Goal: Contribute content: Contribute content

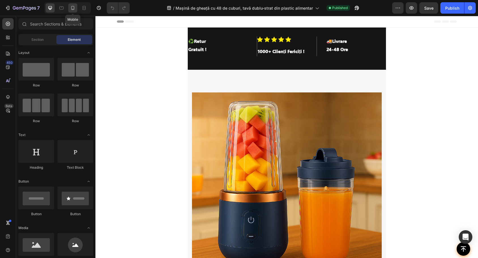
click at [72, 6] on icon at bounding box center [73, 8] width 6 height 6
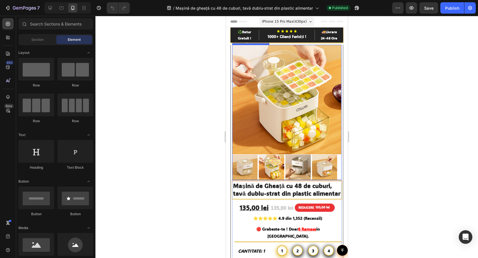
click at [316, 85] on img at bounding box center [286, 99] width 109 height 109
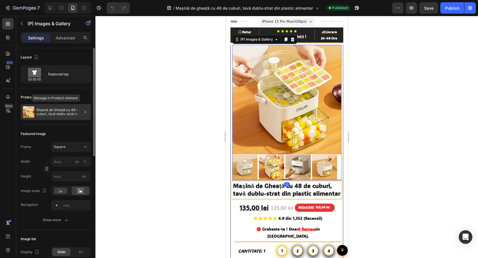
click at [50, 110] on p "Mașină de Gheață cu 48 de cuburi, tavă dublu-strat din plastic alimentar" at bounding box center [63, 112] width 52 height 8
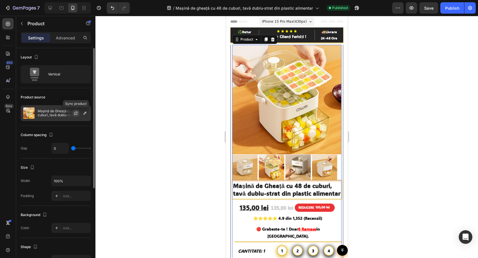
click at [77, 111] on icon "button" at bounding box center [76, 113] width 5 height 5
click at [85, 113] on icon "button" at bounding box center [85, 113] width 5 height 5
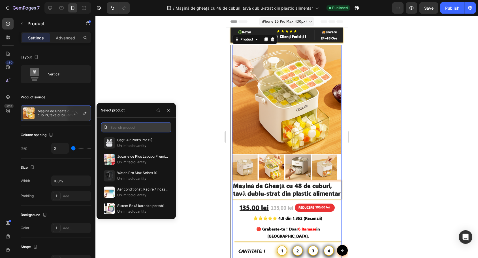
click at [127, 124] on input "text" at bounding box center [136, 127] width 70 height 10
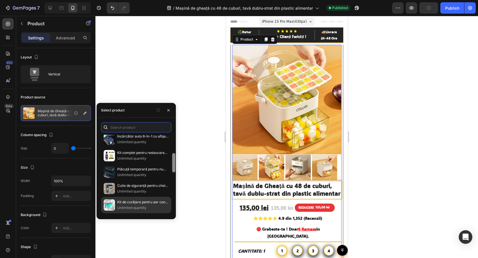
scroll to position [136, 0]
drag, startPoint x: 174, startPoint y: 145, endPoint x: 170, endPoint y: 211, distance: 66.4
click at [170, 211] on div "Căști Air Pod's Pro (2) Unlimited quantity Jucarie de Plus Labubu Premium, Edit…" at bounding box center [135, 174] width 79 height 80
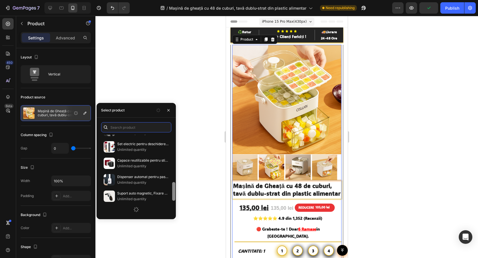
scroll to position [281, 0]
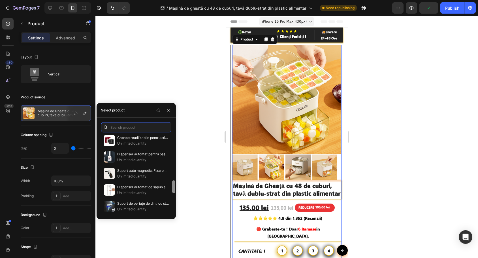
drag, startPoint x: 173, startPoint y: 173, endPoint x: 171, endPoint y: 204, distance: 30.6
click at [171, 209] on div "Căști Air Pod's Pro (2) Unlimited quantity Jucarie de Plus Labubu Premium, Edit…" at bounding box center [135, 174] width 79 height 80
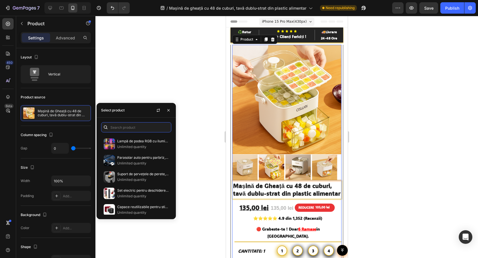
scroll to position [0, 0]
drag, startPoint x: 173, startPoint y: 180, endPoint x: 172, endPoint y: 131, distance: 48.4
click at [172, 131] on div "✝Lanțișor "Inima Credinței" Sfințit Simbol al Iubirii și Credinței - Unisex✝ Un…" at bounding box center [135, 167] width 79 height 101
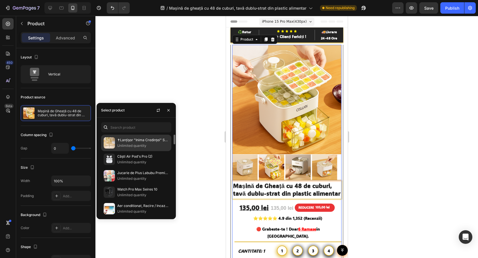
click at [143, 141] on p "✝Lanțișor "Inima Credinței" Sfințit Simbol al [DEMOGRAPHIC_DATA] și Credinței -…" at bounding box center [143, 140] width 52 height 6
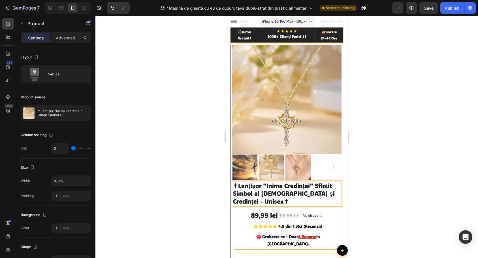
click at [191, 72] on div at bounding box center [286, 137] width 382 height 242
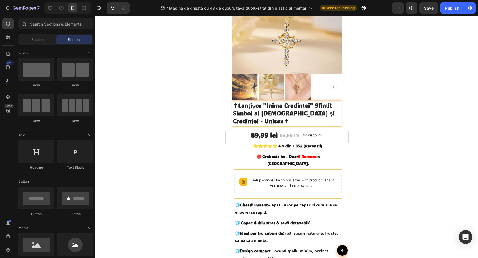
scroll to position [102, 0]
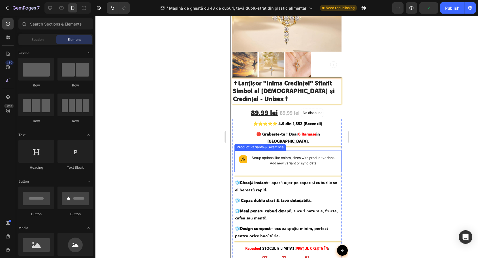
click at [325, 155] on p "Setup options like colors, sizes with product variant. Add new variant or sync …" at bounding box center [292, 160] width 87 height 11
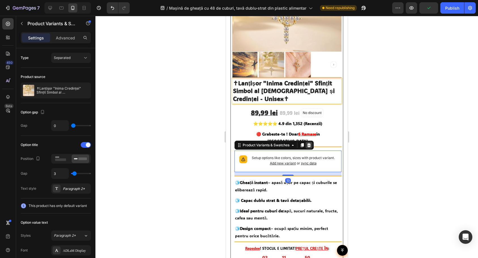
click at [307, 143] on icon at bounding box center [308, 145] width 5 height 5
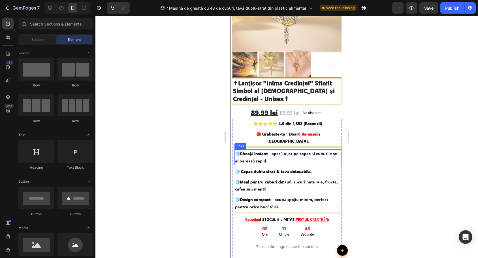
click at [265, 151] on strong "Gheață instant" at bounding box center [253, 153] width 28 height 5
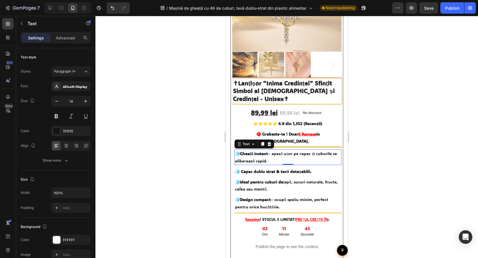
click at [265, 151] on strong "Gheață instant" at bounding box center [253, 153] width 28 height 5
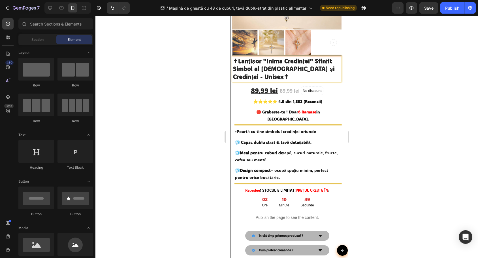
scroll to position [126, 0]
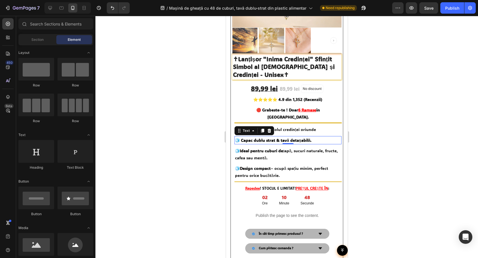
click at [287, 137] on strong "🧊 Capac dublu strat & tavă detașabilă." at bounding box center [273, 139] width 76 height 5
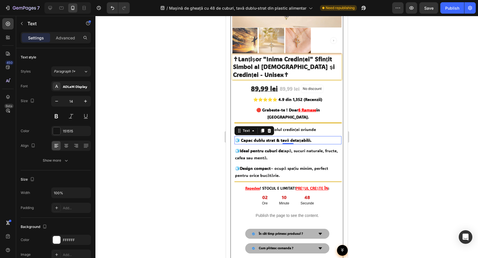
click at [287, 137] on strong "🧊 Capac dublu strat & tavă detașabilă." at bounding box center [273, 139] width 76 height 5
click at [377, 120] on div at bounding box center [286, 137] width 382 height 242
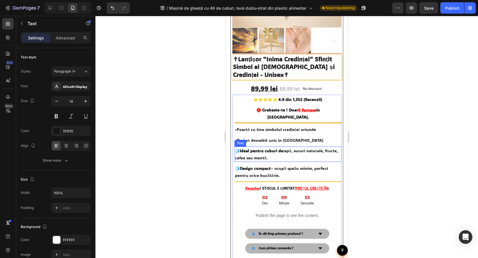
click at [267, 147] on p "🧊 Ideal pentru cuburi de: apă, sucuri naturale, fructe, cafea sau mentă." at bounding box center [288, 154] width 106 height 14
click at [263, 136] on div at bounding box center [263, 136] width 0 height 0
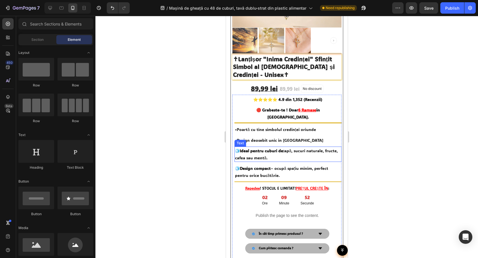
click at [281, 147] on p "🧊 Ideal pentru cuburi de: apă, sucuri naturale, fructe, cafea sau mentă." at bounding box center [288, 154] width 106 height 14
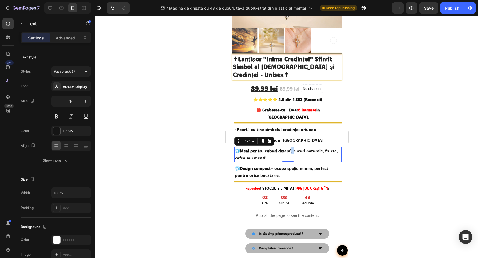
click at [292, 147] on p "🧊 Ideal pentru cuburi de: apă, sucuri naturale, fructe, cafea sau mentă." at bounding box center [288, 154] width 106 height 14
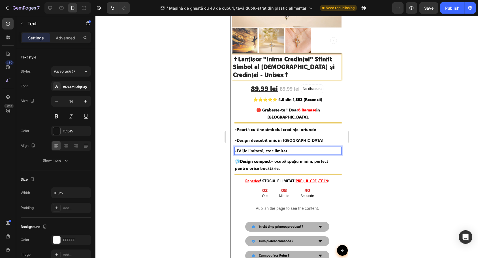
click at [203, 116] on div at bounding box center [286, 137] width 382 height 242
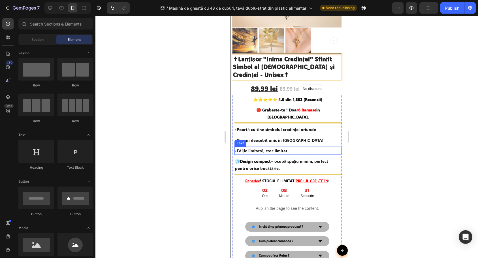
click at [263, 158] on strong "Design compact" at bounding box center [254, 160] width 31 height 5
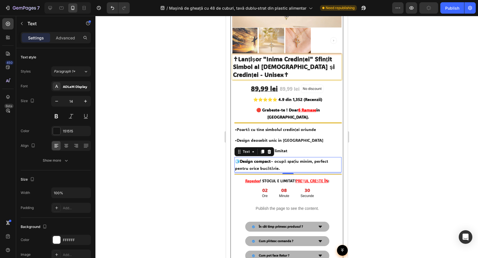
click at [263, 158] on strong "Design compact" at bounding box center [254, 160] width 31 height 5
click at [181, 127] on div at bounding box center [286, 137] width 382 height 242
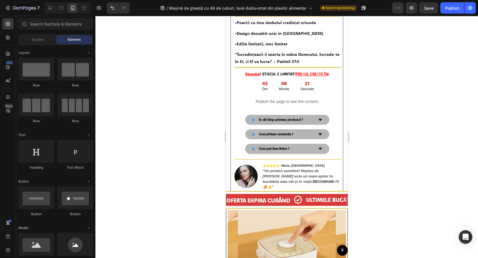
scroll to position [245, 0]
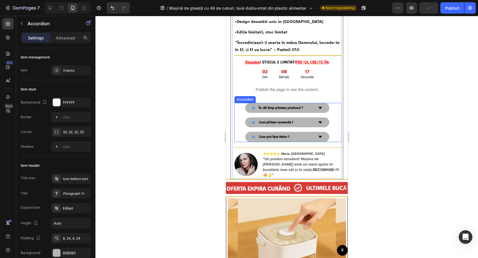
click at [312, 103] on div "În cât timp primesc produsul ?" at bounding box center [287, 108] width 84 height 10
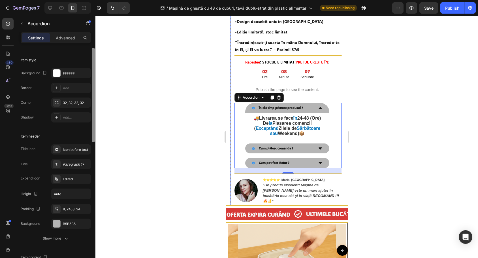
scroll to position [0, 0]
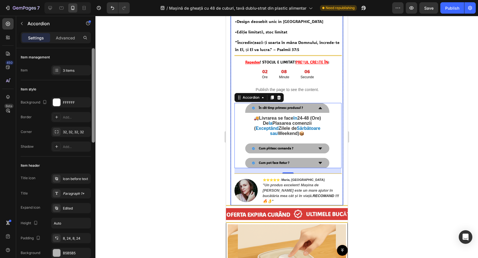
drag, startPoint x: 94, startPoint y: 66, endPoint x: 98, endPoint y: 56, distance: 10.5
click at [98, 0] on div "7 Version history / Mașină de gheață cu 48 de cuburi, tavă dublu-strat din plas…" at bounding box center [239, 0] width 478 height 0
click at [252, 106] on icon at bounding box center [253, 107] width 3 height 3
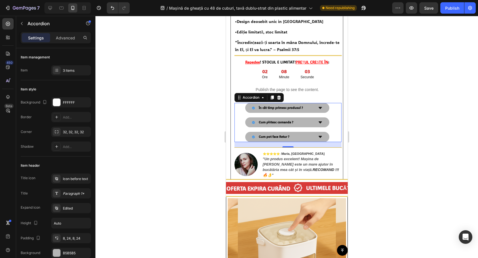
click at [332, 117] on div "Cum plătesc comanda ?" at bounding box center [286, 122] width 105 height 10
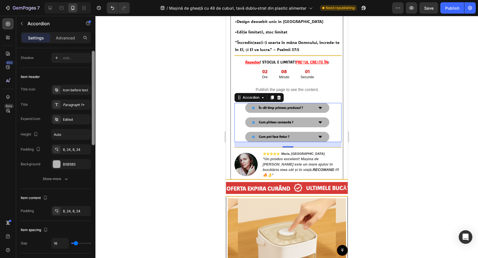
drag, startPoint x: 93, startPoint y: 122, endPoint x: 89, endPoint y: 162, distance: 40.3
click at [89, 162] on div "Item management Item 3 items Item style Background FFFFFF Border Add... Corner …" at bounding box center [55, 161] width 79 height 226
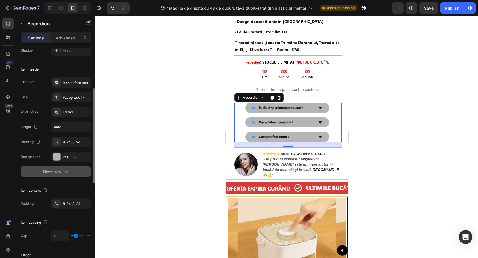
click at [55, 171] on div "Show more" at bounding box center [56, 171] width 26 height 6
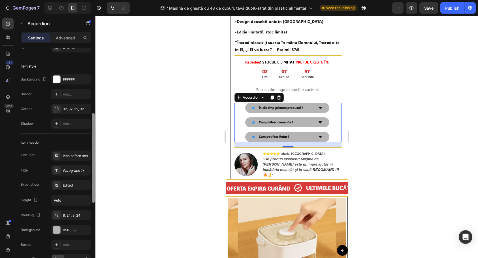
scroll to position [0, 0]
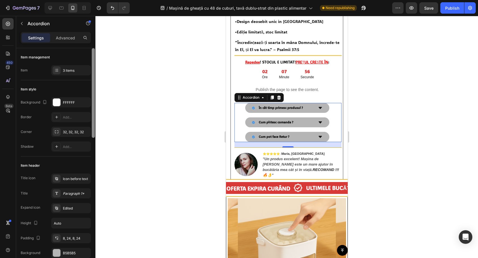
drag, startPoint x: 92, startPoint y: 174, endPoint x: 96, endPoint y: 81, distance: 92.9
click at [100, 0] on div "7 Version history / Mașină de gheață cu 48 de cuburi, tavă dublu-strat din plas…" at bounding box center [239, 0] width 478 height 0
click at [62, 67] on div "3 items" at bounding box center [71, 70] width 40 height 10
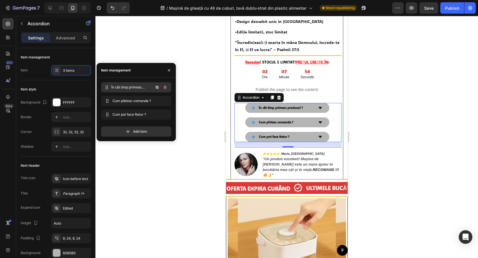
click at [128, 89] on span "În cât timp primesc produsul ?" at bounding box center [132, 87] width 42 height 5
click at [124, 103] on span "Cum plătesc comanda ?" at bounding box center [132, 100] width 42 height 5
click at [123, 113] on span "Cum pot face Retur ?" at bounding box center [134, 114] width 45 height 5
click at [30, 36] on p "Settings" at bounding box center [36, 38] width 16 height 6
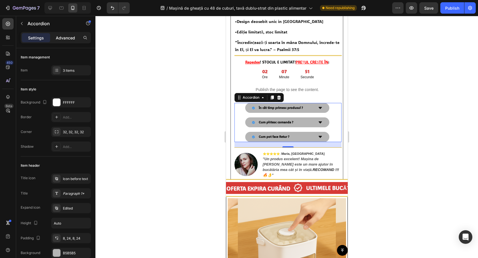
click at [54, 36] on div "Advanced" at bounding box center [65, 37] width 28 height 9
type input "100%"
type input "100"
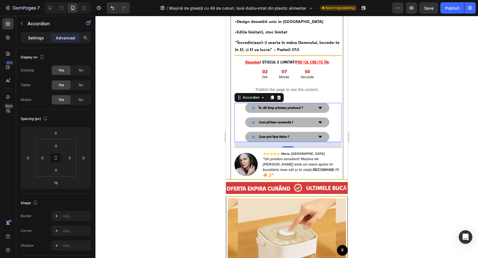
click at [38, 36] on p "Settings" at bounding box center [36, 38] width 16 height 6
type input "16"
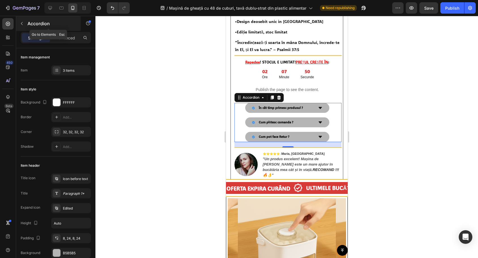
click at [23, 21] on button "button" at bounding box center [21, 23] width 9 height 9
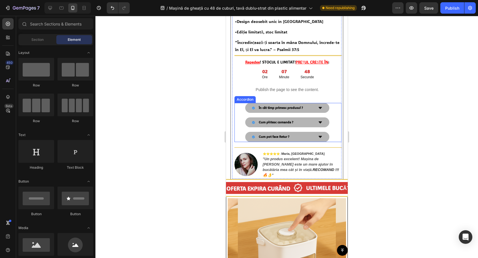
click at [318, 121] on icon at bounding box center [319, 122] width 3 height 2
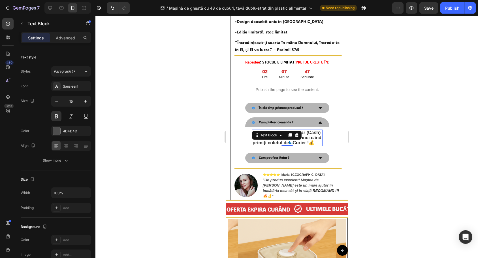
click at [315, 130] on p "Plata se face cu Numerar (Cash) în sistem Ramburs, Atunci când primiți coletul …" at bounding box center [286, 137] width 69 height 15
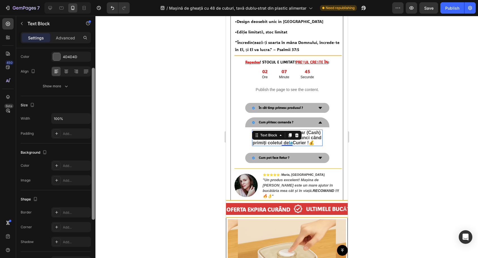
scroll to position [110, 0]
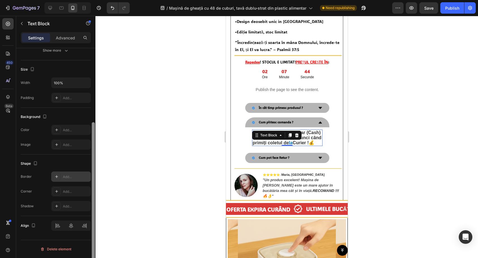
drag, startPoint x: 93, startPoint y: 80, endPoint x: 87, endPoint y: 179, distance: 98.6
click at [87, 179] on div "Text style Styles Paragraph 1* Font Sans-serif Size 15 Color 4D4D4D Align Show …" at bounding box center [55, 161] width 79 height 226
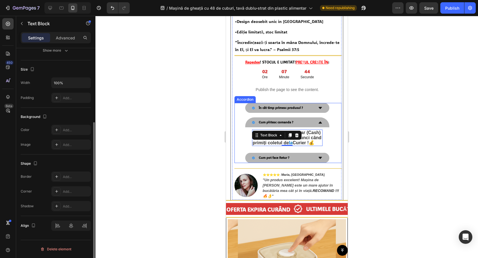
click at [296, 119] on div "Cum plătesc comanda ?" at bounding box center [282, 121] width 61 height 5
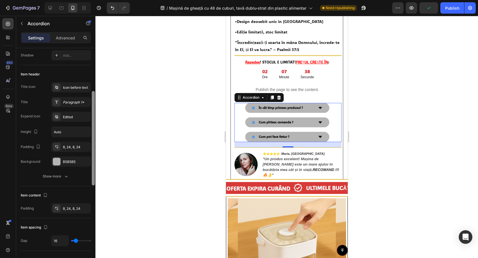
scroll to position [95, 0]
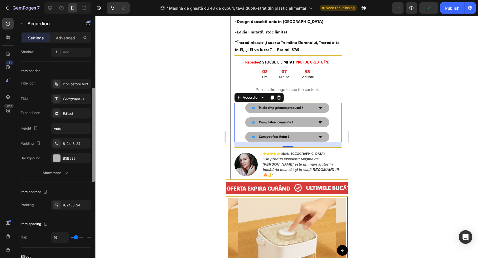
drag, startPoint x: 93, startPoint y: 98, endPoint x: 89, endPoint y: 137, distance: 39.8
click at [89, 137] on div "Item management Item 3 items Item style Background FFFFFF Border Add... Corner …" at bounding box center [55, 161] width 79 height 226
click at [58, 175] on div "Show more" at bounding box center [56, 173] width 26 height 6
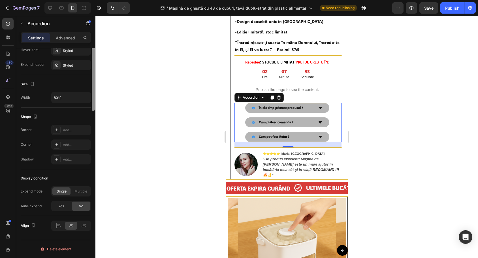
scroll to position [0, 0]
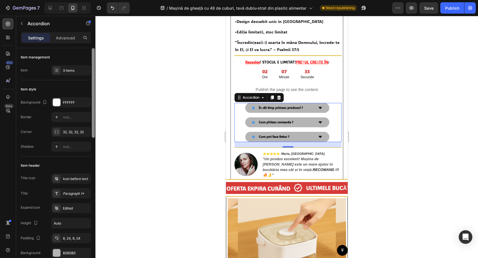
drag, startPoint x: 93, startPoint y: 158, endPoint x: 96, endPoint y: 14, distance: 144.1
click at [94, 0] on div "7 Version history / Mașină de gheață cu 48 de cuburi, tavă dublu-strat din plas…" at bounding box center [239, 0] width 478 height 0
click at [279, 95] on icon at bounding box center [279, 97] width 4 height 4
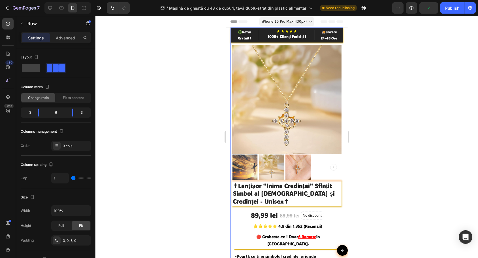
click at [311, 29] on div "Icon Icon Icon Icon Icon Icon List Hoz 1000+ Clien ți Fericiți ! Text block Row" at bounding box center [286, 34] width 56 height 13
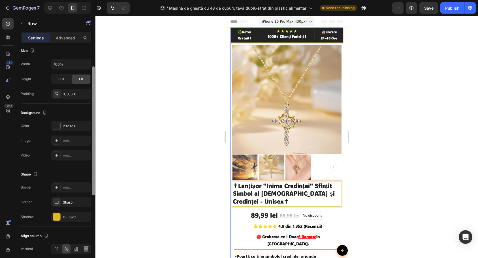
scroll to position [170, 0]
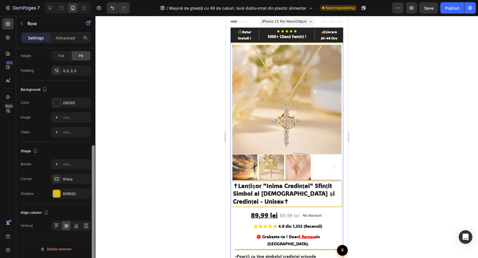
drag, startPoint x: 93, startPoint y: 111, endPoint x: 89, endPoint y: 205, distance: 93.8
click at [89, 205] on div "Layout Column width Change ratio Fit to content 3 6 3 Columns management Order …" at bounding box center [55, 161] width 79 height 226
click at [68, 98] on div "232323" at bounding box center [71, 102] width 40 height 10
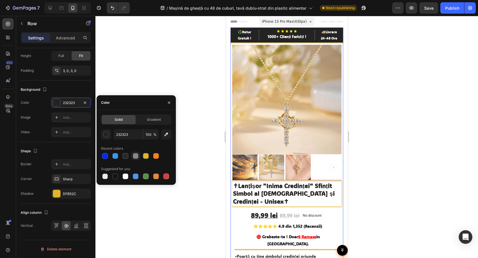
click at [136, 155] on div at bounding box center [136, 156] width 6 height 6
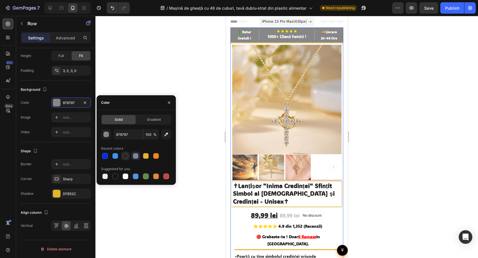
click at [126, 155] on div at bounding box center [126, 156] width 6 height 6
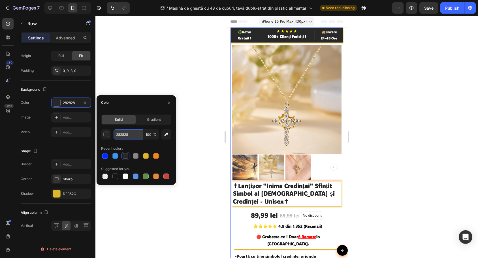
click at [124, 132] on input "282828" at bounding box center [127, 134] width 29 height 10
click at [104, 134] on div "button" at bounding box center [107, 135] width 6 height 6
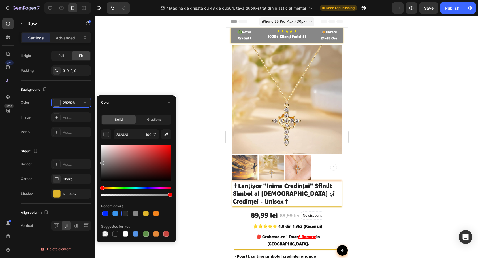
drag, startPoint x: 112, startPoint y: 158, endPoint x: 99, endPoint y: 162, distance: 13.7
click at [99, 162] on div "Solid Gradient 282828 100 % Recent colors Suggested for you" at bounding box center [135, 175] width 79 height 123
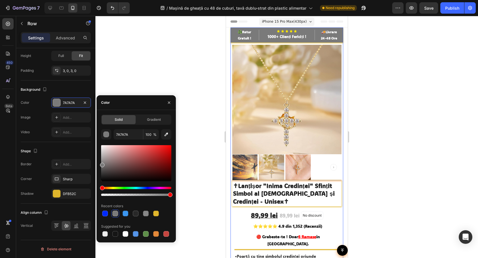
click at [100, 163] on div at bounding box center [102, 164] width 5 height 5
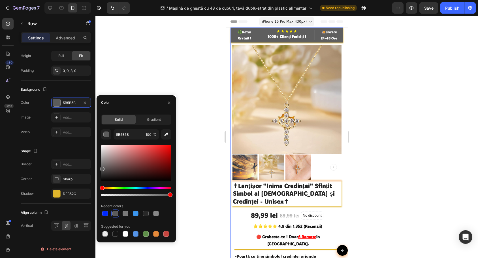
type input "5E5E5E"
click at [99, 167] on div "Solid Gradient 5E5E5E 100 % Recent colors Suggested for you" at bounding box center [135, 175] width 79 height 123
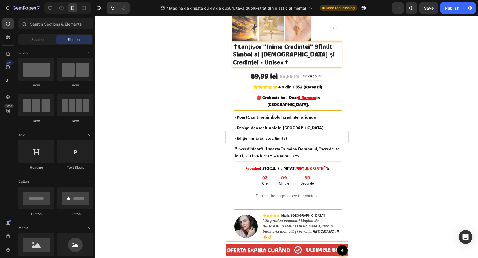
scroll to position [142, 0]
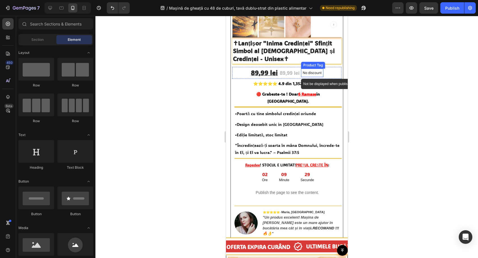
click at [317, 70] on p "No discount" at bounding box center [311, 72] width 19 height 5
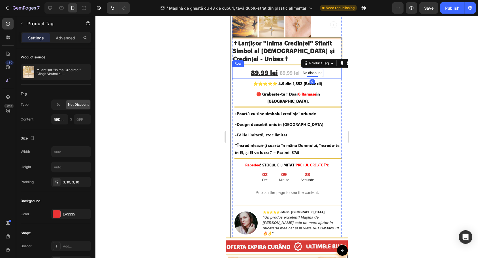
click at [333, 67] on div "89,99 lei (P) Price (P) Price 89,99 lei (P) Price (P) Price No discount Not be …" at bounding box center [286, 73] width 109 height 12
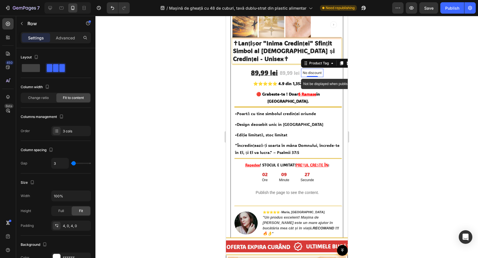
click at [317, 70] on p "No discount" at bounding box center [311, 72] width 19 height 5
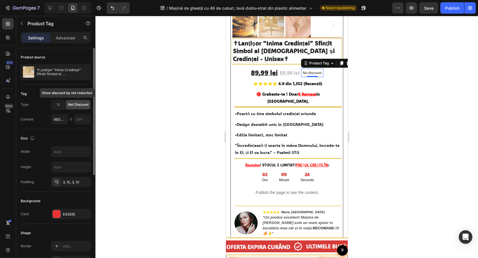
click at [72, 104] on span "Net Discount" at bounding box center [78, 104] width 21 height 5
click at [59, 105] on span "%" at bounding box center [58, 104] width 3 height 5
click at [74, 105] on span "Net Discount" at bounding box center [78, 104] width 21 height 5
click at [61, 105] on div "%" at bounding box center [58, 104] width 13 height 9
click at [75, 105] on span "Net Discount" at bounding box center [78, 104] width 21 height 5
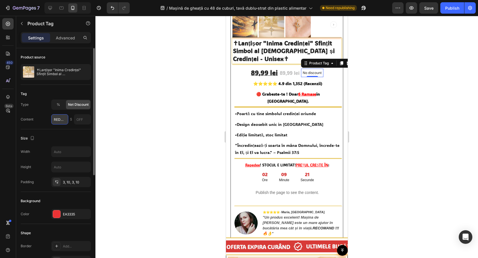
click at [62, 117] on input "REDUCERE" at bounding box center [59, 119] width 17 height 10
click at [130, 84] on div at bounding box center [286, 137] width 382 height 242
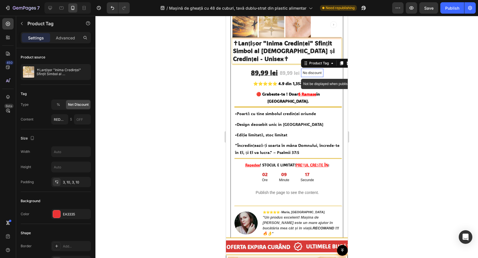
click at [312, 70] on p "No discount" at bounding box center [311, 72] width 19 height 5
click at [325, 61] on div "Product Tag" at bounding box center [319, 63] width 22 height 5
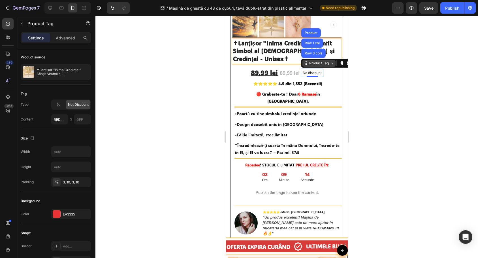
click at [325, 61] on div "Product Tag" at bounding box center [319, 63] width 22 height 5
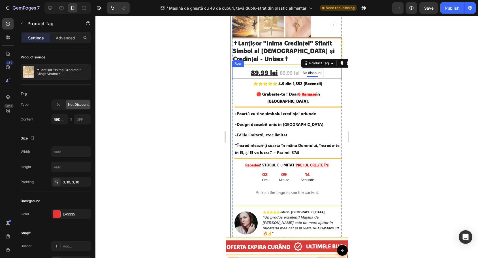
click at [323, 70] on div "89,99 lei (P) Price (P) Price 89,99 lei (P) Price (P) Price No discount Not be …" at bounding box center [286, 73] width 109 height 12
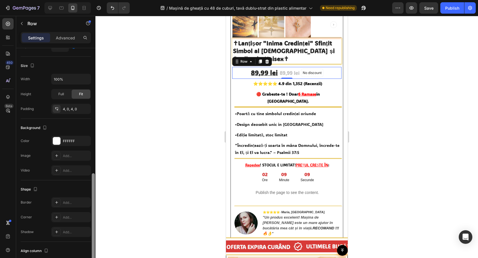
scroll to position [0, 0]
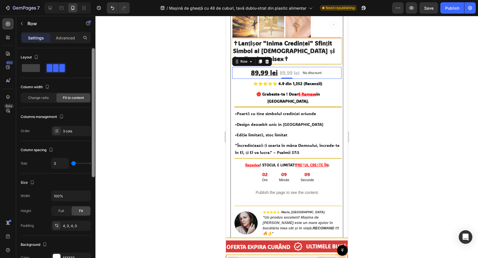
drag, startPoint x: 93, startPoint y: 149, endPoint x: 95, endPoint y: 82, distance: 67.4
click at [95, 82] on div at bounding box center [93, 161] width 4 height 226
click at [288, 69] on div "89,99 lei" at bounding box center [289, 73] width 21 height 8
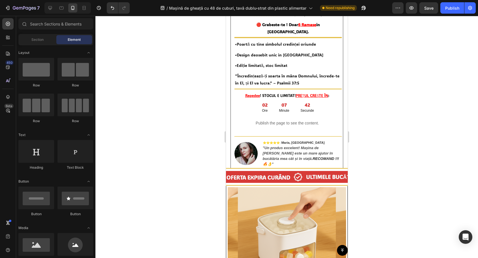
scroll to position [237, 0]
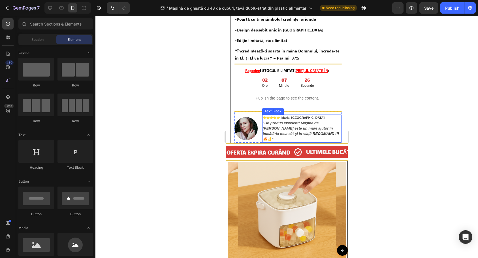
click at [286, 121] on strong ""Un produs excelent! Mașina de [PERSON_NAME] este un mare ajutor în bucătăria m…" at bounding box center [297, 128] width 70 height 15
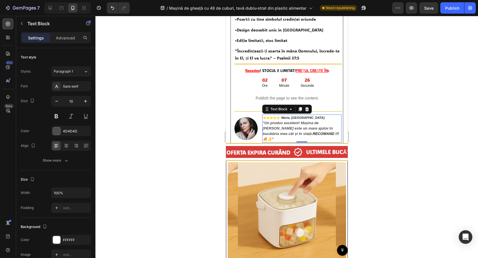
click at [286, 121] on strong ""Un produs excelent! Mașina de [PERSON_NAME] este un mare ajutor în bucătăria m…" at bounding box center [297, 128] width 70 height 15
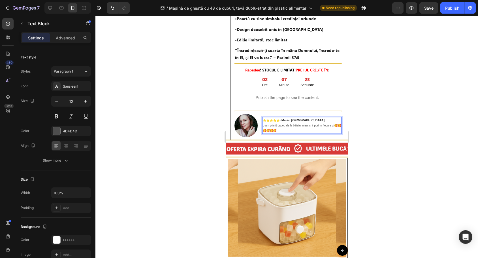
scroll to position [240, 0]
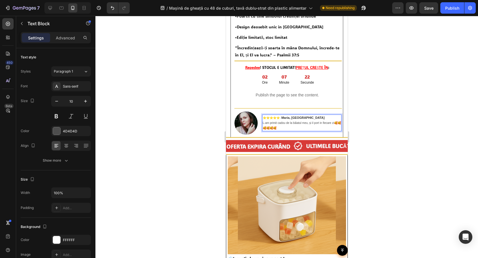
click at [368, 107] on div at bounding box center [286, 137] width 382 height 242
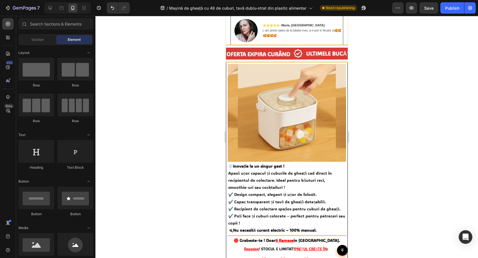
scroll to position [335, 0]
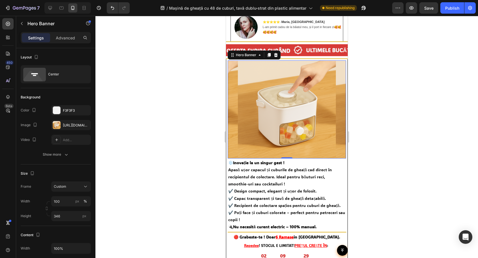
click at [261, 89] on div "Background Image" at bounding box center [286, 109] width 118 height 98
click at [87, 123] on icon "button" at bounding box center [85, 125] width 5 height 5
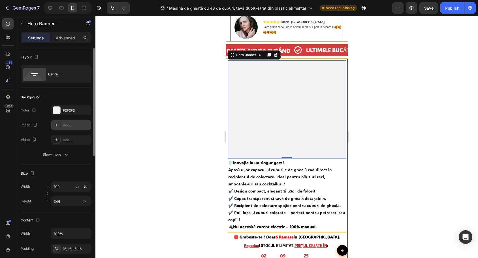
click at [54, 125] on icon at bounding box center [56, 125] width 5 height 5
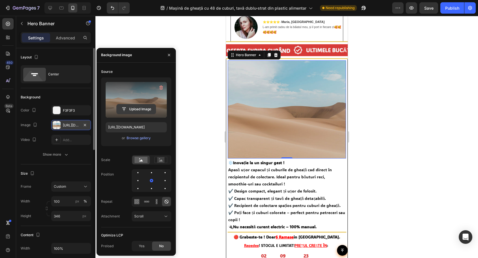
click at [138, 111] on input "file" at bounding box center [136, 109] width 39 height 10
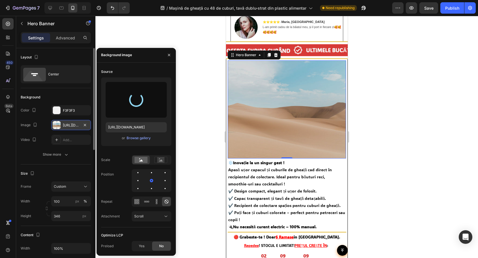
type input "[URL][DOMAIN_NAME]"
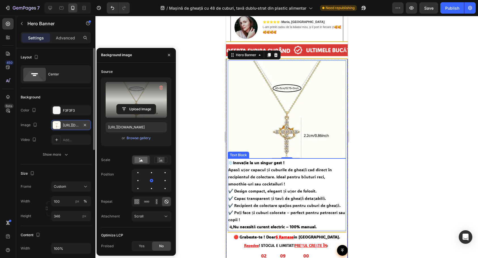
click at [258, 170] on p "❄️ Inovație la un singur gest ! Apasă ușor capacul și cuburile de gheață cad di…" at bounding box center [286, 173] width 117 height 29
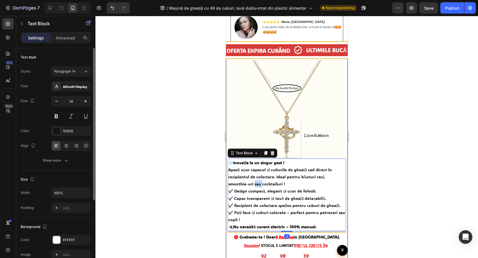
click at [258, 170] on p "❄️ Inovație la un singur gest ! Apasă ușor capacul și cuburile de gheață cad di…" at bounding box center [286, 173] width 117 height 29
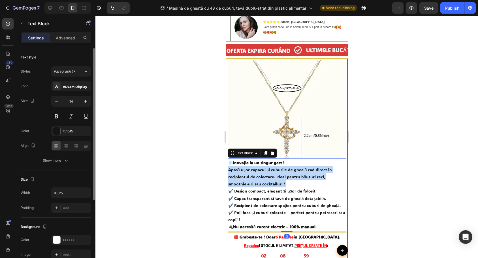
click at [258, 170] on p "❄️ Inovație la un singur gest ! Apasă ușor capacul și cuburile de gheață cad di…" at bounding box center [286, 173] width 117 height 29
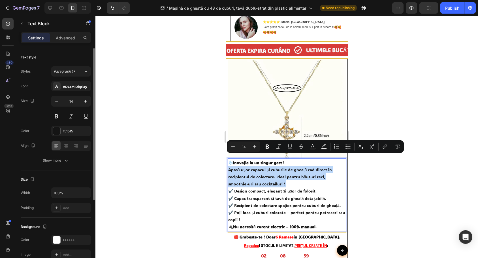
click at [258, 170] on p "❄️ Inovație la un singur gest ! Apasă ușor capacul și cuburile de gheață cad di…" at bounding box center [286, 173] width 117 height 29
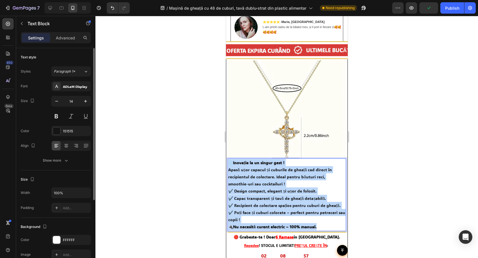
drag, startPoint x: 327, startPoint y: 215, endPoint x: 443, endPoint y: 165, distance: 126.6
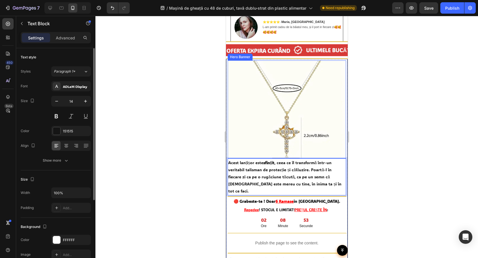
click at [294, 119] on div "Background Image" at bounding box center [286, 109] width 118 height 98
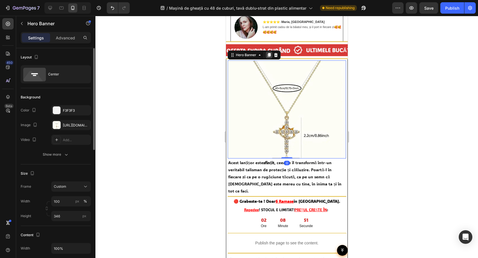
click at [268, 53] on icon at bounding box center [268, 55] width 3 height 4
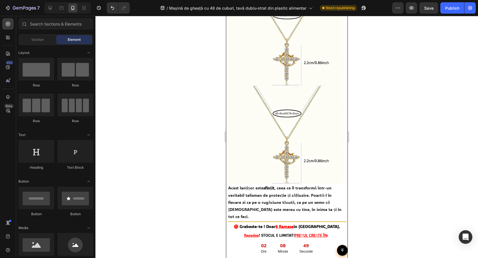
scroll to position [409, 0]
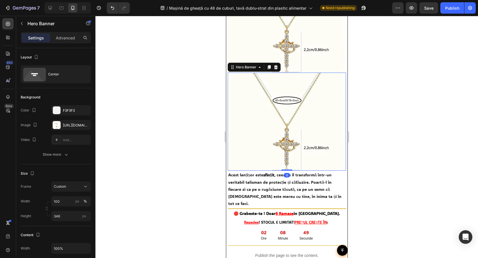
click at [304, 105] on div "Background Image" at bounding box center [286, 121] width 118 height 98
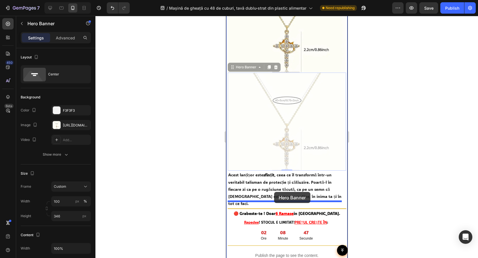
drag, startPoint x: 279, startPoint y: 100, endPoint x: 274, endPoint y: 192, distance: 91.5
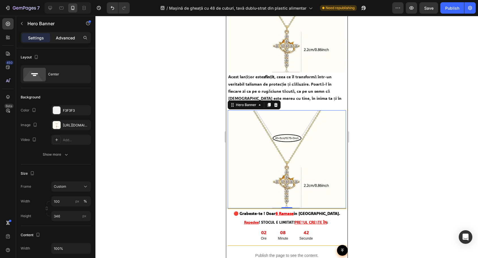
click at [64, 36] on p "Advanced" at bounding box center [65, 38] width 19 height 6
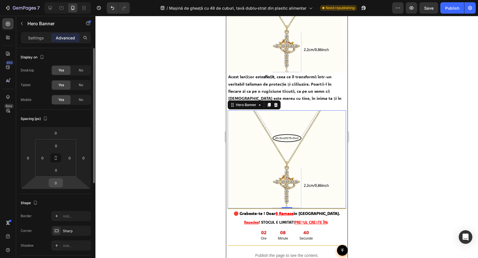
click at [57, 183] on input "0" at bounding box center [55, 182] width 11 height 8
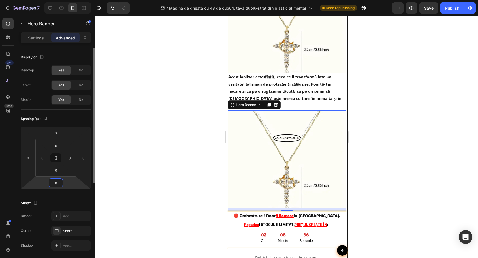
click at [54, 182] on input "8" at bounding box center [55, 182] width 11 height 8
type input "5"
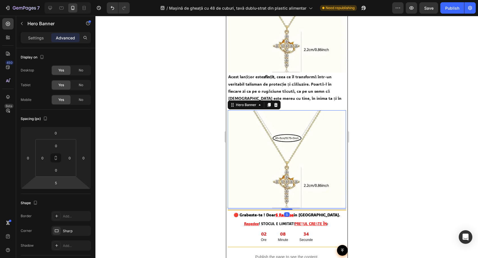
click at [160, 140] on div at bounding box center [286, 137] width 382 height 242
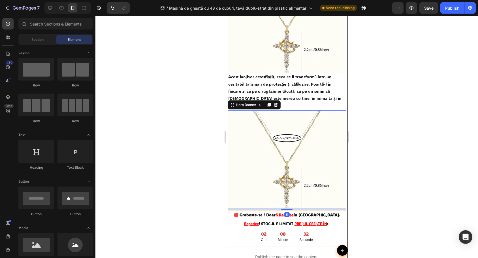
click at [283, 147] on div "Background Image" at bounding box center [286, 159] width 118 height 98
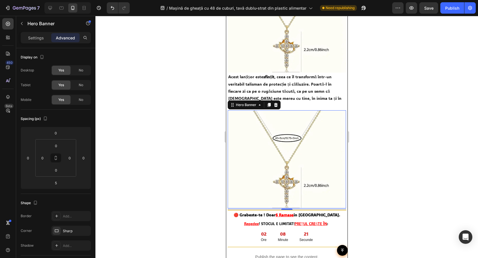
click at [295, 143] on div "Background Image" at bounding box center [286, 159] width 118 height 98
click at [263, 164] on div "Background Image" at bounding box center [286, 159] width 118 height 98
click at [278, 56] on div "Background Image" at bounding box center [286, 24] width 118 height 98
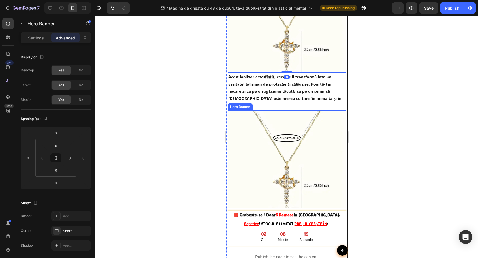
click at [279, 132] on div "Background Image" at bounding box center [286, 159] width 118 height 98
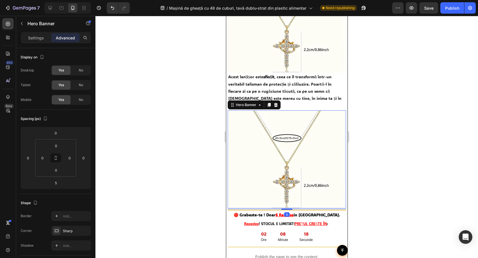
click at [280, 146] on div "Background Image" at bounding box center [286, 159] width 118 height 98
click at [35, 36] on p "Settings" at bounding box center [36, 38] width 16 height 6
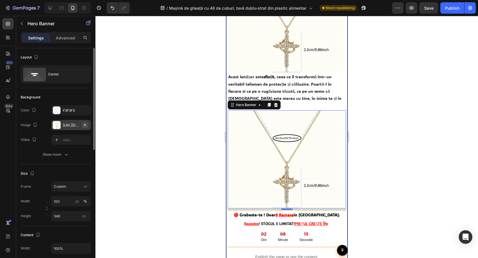
click at [85, 125] on icon "button" at bounding box center [85, 124] width 2 height 2
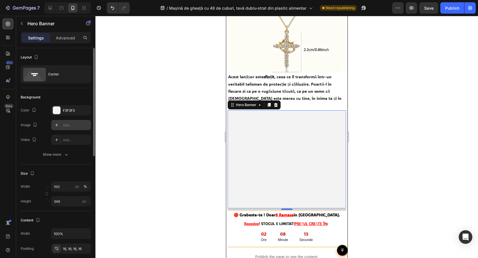
click at [244, 133] on div "Background Image" at bounding box center [286, 159] width 118 height 98
click at [55, 125] on icon at bounding box center [56, 125] width 5 height 5
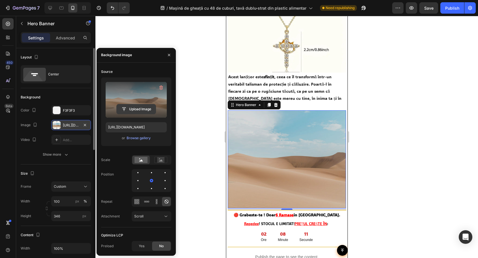
click at [141, 109] on input "file" at bounding box center [136, 109] width 39 height 10
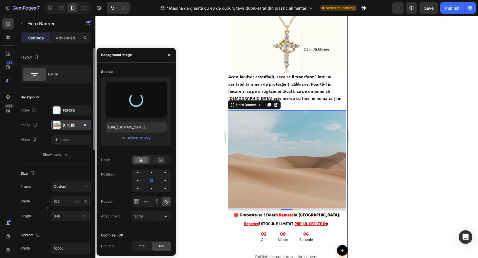
type input "[URL][DOMAIN_NAME]"
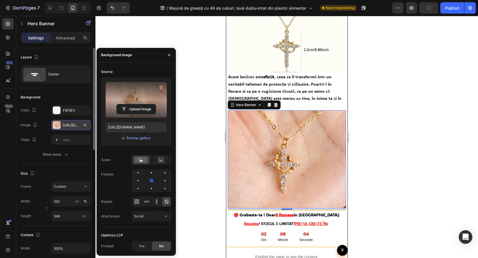
click at [404, 140] on div at bounding box center [286, 137] width 382 height 242
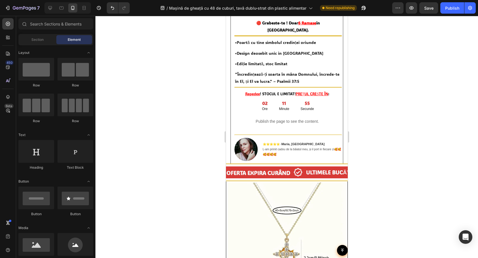
scroll to position [199, 0]
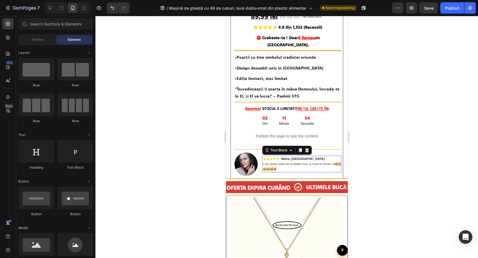
click at [310, 156] on p "⭐⭐⭐⭐⭐ - Maria, [GEOGRAPHIC_DATA]" at bounding box center [301, 158] width 78 height 5
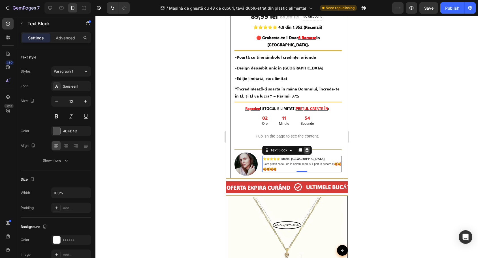
click at [307, 148] on icon at bounding box center [306, 150] width 5 height 5
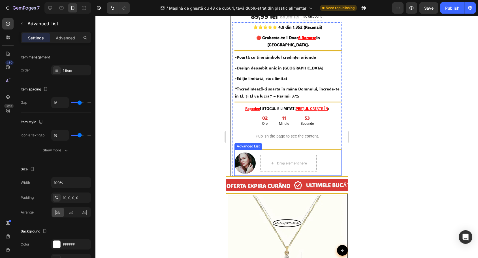
click at [323, 149] on div "Image Drop element here" at bounding box center [287, 162] width 107 height 26
click at [286, 142] on icon at bounding box center [285, 144] width 4 height 4
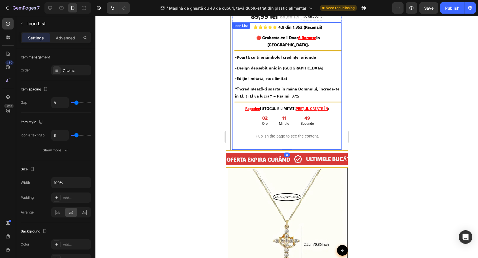
click at [315, 137] on div "Repedee ! STOCUL E LIMITAT! PREȚUL CREȘTE ÎN : Text 02 Ore 11 Minute 49 Secunde…" at bounding box center [287, 126] width 107 height 45
click at [315, 149] on div at bounding box center [287, 149] width 107 height 0
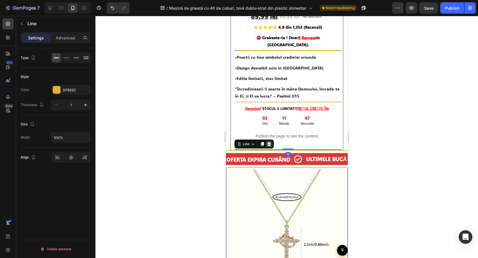
click at [268, 142] on icon at bounding box center [269, 144] width 4 height 4
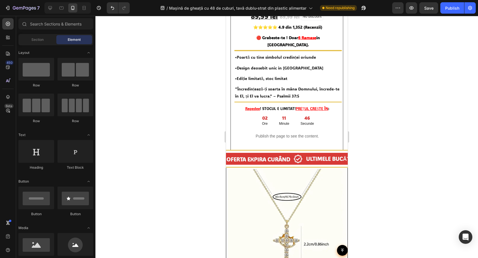
click at [382, 117] on div at bounding box center [286, 137] width 382 height 242
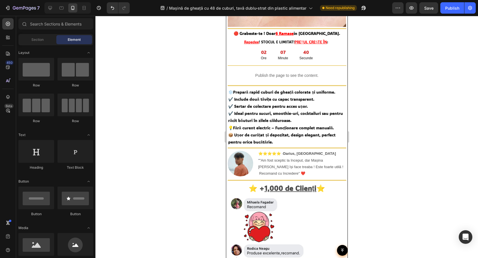
scroll to position [565, 0]
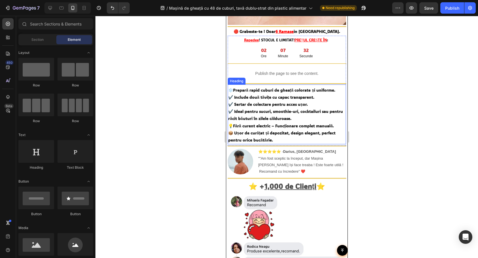
click at [246, 98] on h2 "❄️ Prepară rapid cuburi de gheață colorate și uniforme. ✔️ Include două tăvițe …" at bounding box center [286, 115] width 118 height 58
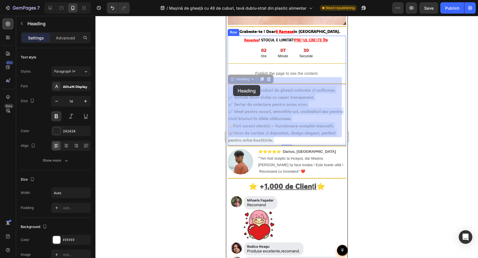
drag, startPoint x: 283, startPoint y: 132, endPoint x: 233, endPoint y: 85, distance: 68.9
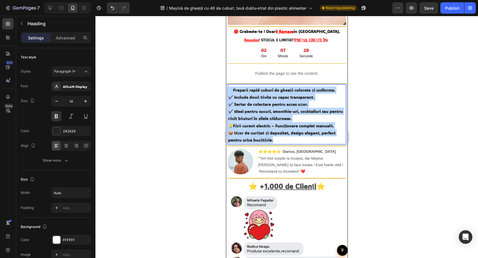
drag, startPoint x: 274, startPoint y: 134, endPoint x: 229, endPoint y: 80, distance: 69.9
click at [229, 86] on p "❄️ Prepară rapid cuburi de gheață colorate și uniforme. ✔️ Include două tăvițe …" at bounding box center [286, 114] width 117 height 57
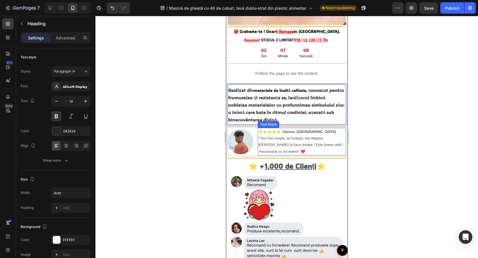
click at [273, 128] on p "⭐⭐⭐⭐⭐ - Darius, [GEOGRAPHIC_DATA]" at bounding box center [301, 131] width 87 height 7
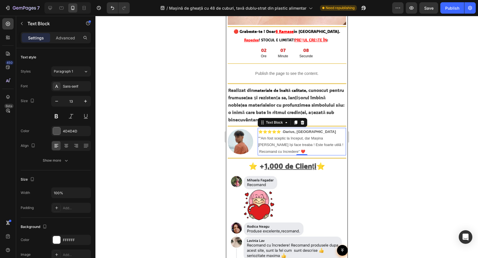
click at [274, 140] on p """Am fost sceptic la început, dar Mașina [PERSON_NAME] își face treaba ! Este f…" at bounding box center [301, 145] width 87 height 20
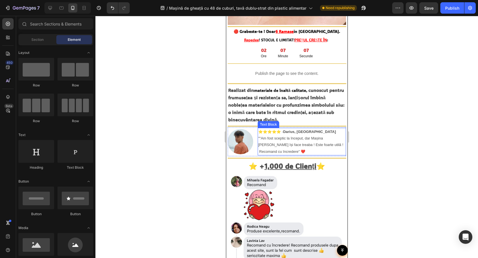
click at [273, 138] on p """Am fost sceptic la început, dar Mașina [PERSON_NAME] își face treaba ! Este f…" at bounding box center [301, 145] width 87 height 20
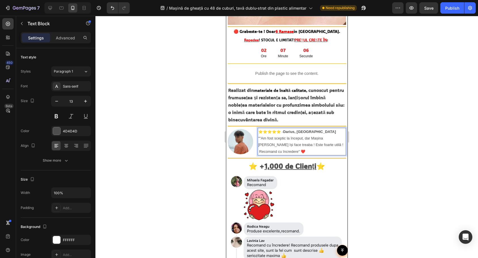
click at [273, 145] on p """Am fost sceptic la început, dar Mașina [PERSON_NAME] își face treaba ! Este f…" at bounding box center [301, 145] width 87 height 20
drag, startPoint x: 274, startPoint y: 145, endPoint x: 258, endPoint y: 130, distance: 22.3
click at [258, 135] on p """Am fost sceptic la început, dar Mașina [PERSON_NAME] își face treaba ! Este f…" at bounding box center [301, 145] width 87 height 20
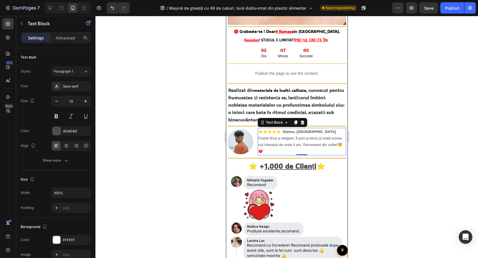
click at [377, 122] on div at bounding box center [286, 137] width 382 height 242
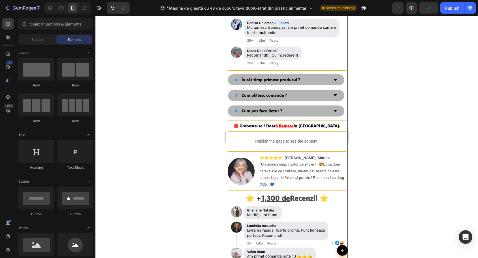
scroll to position [920, 0]
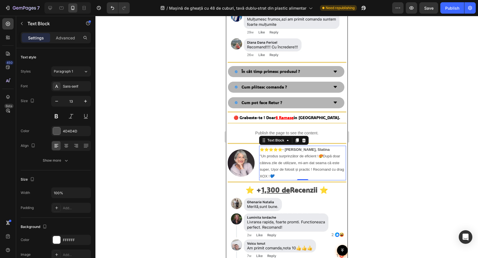
click at [283, 153] on p ""Un produs surprinzător de eficient ! 😍 După doar câteva zile de utilizare, mi-…" at bounding box center [302, 166] width 86 height 27
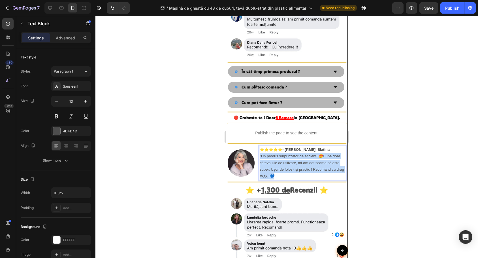
click at [283, 153] on p ""Un produs surprinzător de eficient ! 😍 După doar câteva zile de utilizare, mi-…" at bounding box center [302, 166] width 86 height 27
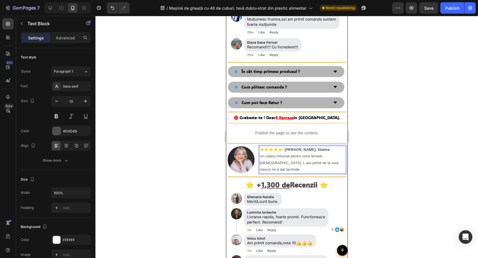
click at [377, 134] on div at bounding box center [286, 137] width 382 height 242
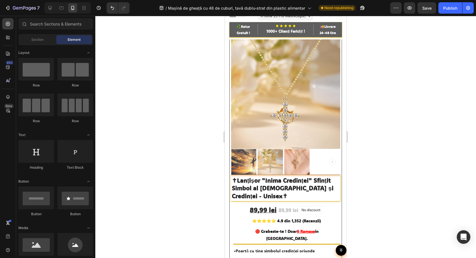
scroll to position [0, 0]
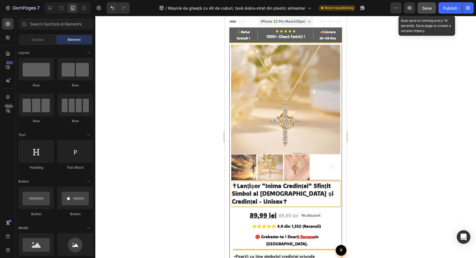
click at [425, 9] on span "Save" at bounding box center [426, 8] width 9 height 5
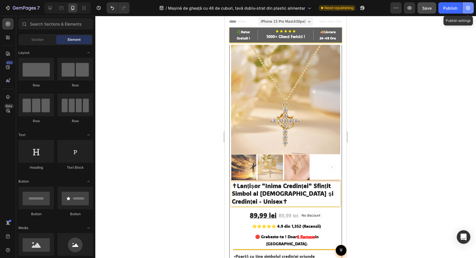
click at [472, 6] on button "button" at bounding box center [468, 7] width 11 height 11
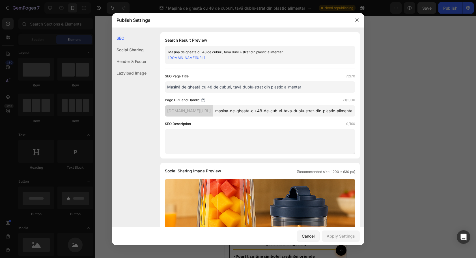
click at [234, 51] on div "Mașină de gheață cu 48 de cuburi, tavă dublu-strat din plastic alimentar" at bounding box center [255, 52] width 174 height 6
click at [238, 51] on div "Mașină de gheață cu 48 de cuburi, tavă dublu-strat din plastic alimentar" at bounding box center [255, 52] width 174 height 6
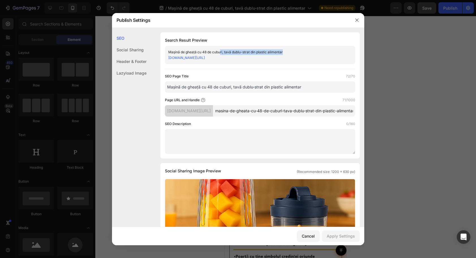
drag, startPoint x: 296, startPoint y: 52, endPoint x: 221, endPoint y: 47, distance: 75.4
click at [221, 47] on div "Mașină de gheață cu 48 de cuburi, tavă dublu-strat din plastic alimentar [DOMAI…" at bounding box center [260, 55] width 190 height 18
click at [217, 42] on div at bounding box center [217, 42] width 0 height 0
click at [331, 32] on div "Search Result Preview Mașină de gheață cu 48 de cuburi, tavă dublu-strat din pl…" at bounding box center [259, 95] width 199 height 126
click at [354, 21] on button "button" at bounding box center [357, 20] width 9 height 9
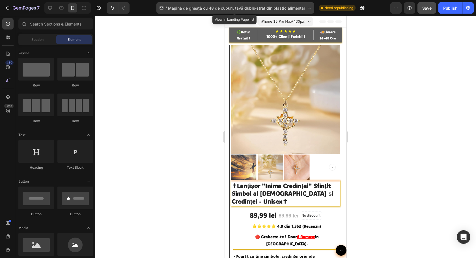
click at [247, 7] on span "Mașină de gheață cu 48 de cuburi, tavă dublu-strat din plastic alimentar" at bounding box center [236, 8] width 137 height 6
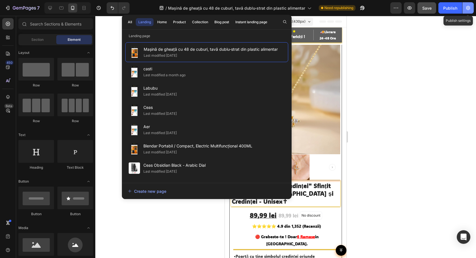
click at [467, 7] on icon "button" at bounding box center [468, 8] width 6 height 6
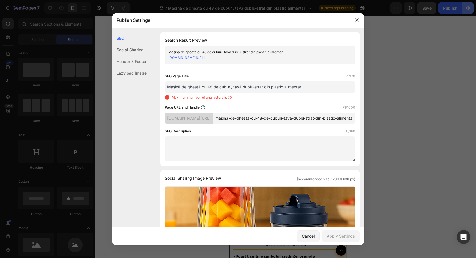
click at [467, 7] on div at bounding box center [238, 129] width 476 height 258
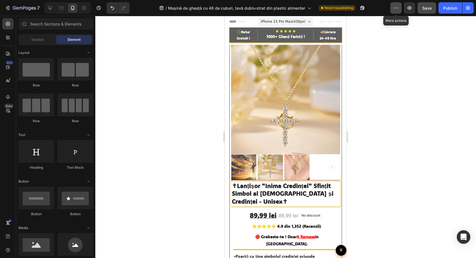
click at [392, 4] on button "button" at bounding box center [396, 7] width 11 height 11
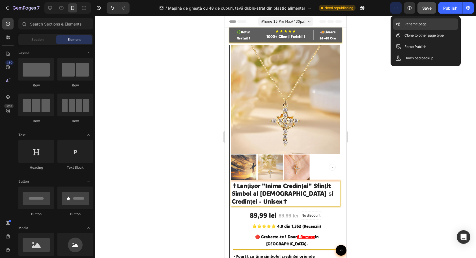
click at [403, 30] on div "Rename page" at bounding box center [425, 35] width 65 height 11
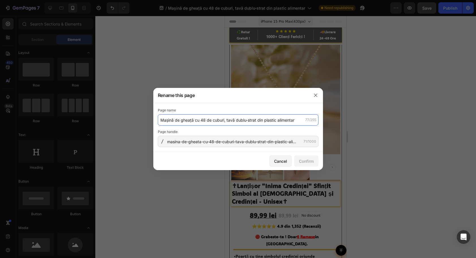
click at [241, 119] on input "Mașină de gheață cu 48 de cuburi, tavă dublu-strat din plastic alimentar" at bounding box center [238, 119] width 161 height 11
paste input "Lanțișor "Inima Credinței" Sfințit Simbol al Iubirii și Credinței - Unisex✝"
drag, startPoint x: 180, startPoint y: 121, endPoint x: 146, endPoint y: 120, distance: 33.7
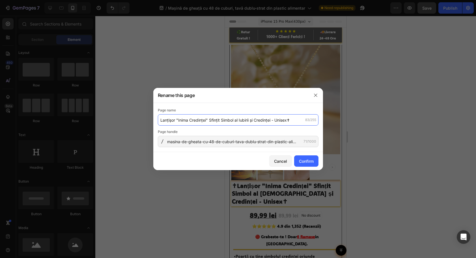
click at [146, 120] on div "Rename this page Page name Lanțișor "Inima Credinței" Sfințit Simbol al Iubirii…" at bounding box center [238, 129] width 476 height 258
click at [187, 119] on input "Lanțișor "Inima Credinței" Sfințit Simbol al Iubirii și Credinței - Unisex✝" at bounding box center [238, 119] width 161 height 11
click at [176, 121] on input "Lanțișor "Inima Credinței" Sfințit Simbol al Iubirii și Credinței - Unisex✝" at bounding box center [238, 119] width 161 height 11
click at [177, 121] on input "Lanțișor "Inima Credinței" Sfințit Simbol al Iubirii și Credinței - Unisex✝" at bounding box center [238, 119] width 161 height 11
click at [205, 122] on input "Lanțișor Inima Credinței" Sfințit Simbol al Iubirii și Credinței - Unisex✝" at bounding box center [238, 119] width 161 height 11
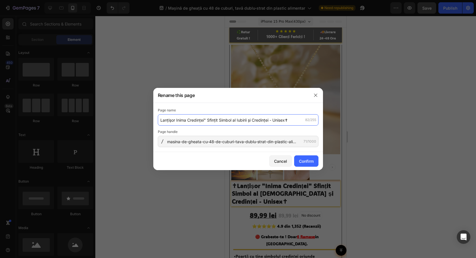
click at [206, 122] on input "Lanțișor Inima Credinței" Sfințit Simbol al Iubirii și Credinței - Unisex✝" at bounding box center [238, 119] width 161 height 11
drag, startPoint x: 235, startPoint y: 123, endPoint x: 301, endPoint y: 120, distance: 66.5
click at [301, 120] on input "Lanțișor Inima Credinței Sfințit Simbol al Iubirii și Credinței - Unisex✝" at bounding box center [238, 119] width 161 height 11
click at [273, 121] on input "Lanțișor Inima Credinței Sfințit Simbol al Iubirii și Credinței - Unisex✝" at bounding box center [238, 119] width 161 height 11
click at [272, 121] on input "Lanțișor Inima Credinței Sfințit Simbol al Iubirii și Credinței - Unisex✝" at bounding box center [238, 119] width 161 height 11
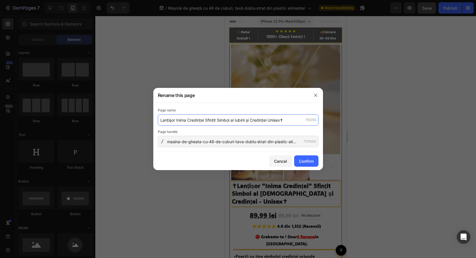
click at [284, 122] on input "Lanțișor Inima Credinței Sfințit Simbol al Iubirii și Credinței Unisex✝" at bounding box center [238, 119] width 161 height 11
type input "Lanțișor Inima Credinței Sfințit Simbol al Iubirii și Credinței Unisex"
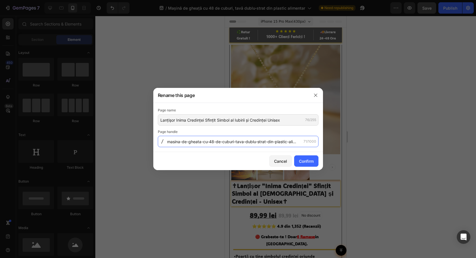
click at [258, 141] on input "masina-de-gheata-cu-48-de-cuburi-tava-dublu-strat-din-plastic-alimentar" at bounding box center [238, 141] width 161 height 11
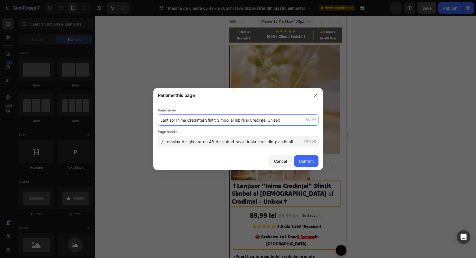
click at [231, 123] on input "Lanțișor Inima Credinței Sfințit Simbol al Iubirii și Credinței Unisex" at bounding box center [238, 119] width 161 height 11
click at [228, 120] on input "Lanțișor Inima Credinței Sfințit Simbol al Iubirii și Credinței Unisex" at bounding box center [238, 119] width 161 height 11
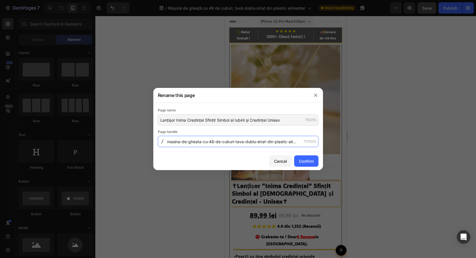
click at [248, 138] on input "masina-de-gheata-cu-48-de-cuburi-tava-dublu-strat-din-plastic-alimentar" at bounding box center [238, 141] width 161 height 11
paste input "Lan-i-or-Inima-Credin-ei-Sfin-it-Simbol-al-Iubirii--i-Credin-ei-Unisex"
drag, startPoint x: 171, startPoint y: 143, endPoint x: 151, endPoint y: 142, distance: 20.9
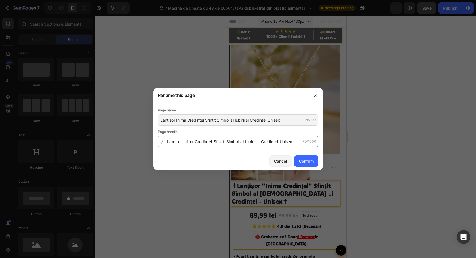
click at [151, 142] on div "Rename this page Page name Lanțișor Inima Credinței Sfințit Simbol al Iubirii ș…" at bounding box center [238, 129] width 476 height 258
click at [175, 141] on input "Lan-i-or-Inima-Credin-ei-Sfin-it-Simbol-al-Iubirii--i-Credin-ei-Unisex" at bounding box center [238, 141] width 161 height 11
click at [176, 142] on input "Lan-i-or-Inima-Credin-ei-Sfin-it-Simbol-al-Iubirii--i-Credin-ei-Unisex" at bounding box center [238, 141] width 161 height 11
click at [175, 143] on input "Lan-i-or-Inima-Credin-ei-Sfin-it-Simbol-al-Iubirii--i-Credin-ei-Unisex" at bounding box center [238, 141] width 161 height 11
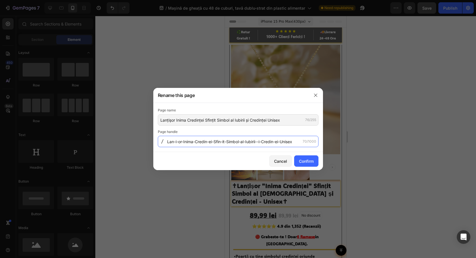
drag, startPoint x: 233, startPoint y: 144, endPoint x: 150, endPoint y: 140, distance: 83.6
click at [150, 140] on div "Rename this page Page name Lanțișor Inima Credinței Sfințit Simbol al Iubirii ș…" at bounding box center [238, 129] width 476 height 258
drag, startPoint x: 185, startPoint y: 140, endPoint x: 166, endPoint y: 140, distance: 19.2
click at [171, 140] on input "bol-al-Iubirii--i-Credin-ei-Unisex" at bounding box center [238, 141] width 161 height 11
type input "box"
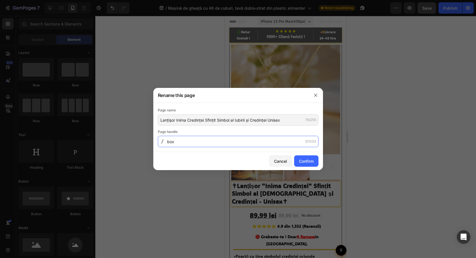
drag, startPoint x: 223, startPoint y: 142, endPoint x: 169, endPoint y: 140, distance: 54.7
click at [158, 140] on div "box 3/1000" at bounding box center [238, 141] width 161 height 11
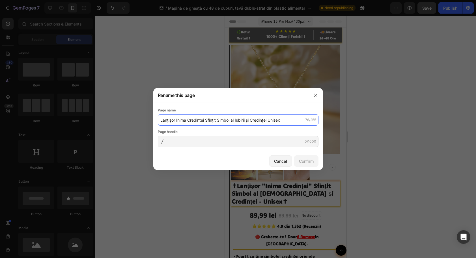
click at [201, 121] on input "Lanțișor Inima Credinței Sfințit Simbol al Iubirii și Credinței Unisex" at bounding box center [238, 119] width 161 height 11
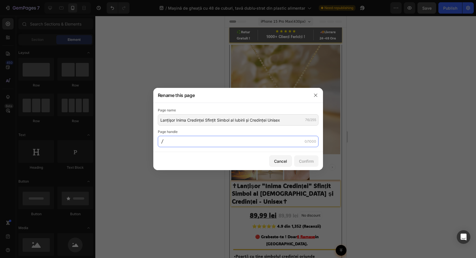
click at [193, 141] on input "text" at bounding box center [238, 141] width 161 height 11
drag, startPoint x: 153, startPoint y: 143, endPoint x: 139, endPoint y: 141, distance: 13.3
click at [139, 141] on div "Rename this page Page name Lanțișor Inima Credinței Sfințit Simbol al Iubirii ș…" at bounding box center [238, 129] width 476 height 258
paste input "Lan-i-or-Inima-Credin-ei-Sfin-it-Simbol-al-Iubirii--i-Credin-ei-Unisex"
click at [176, 143] on input "Lan-i-or-Inima-Credin-ei-Sfin-it-Simbol-al-Iubirii--i-Credin-ei-Unisex" at bounding box center [238, 141] width 161 height 11
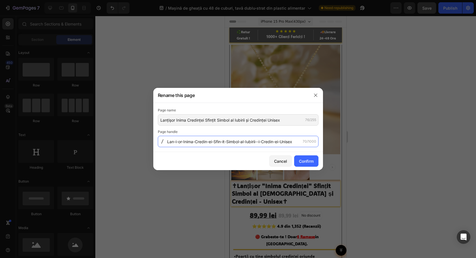
click at [174, 143] on input "Lan-i-or-Inima-Credin-ei-Sfin-it-Simbol-al-Iubirii--i-Credin-ei-Unisex" at bounding box center [238, 141] width 161 height 11
click at [179, 143] on input "Lannti-or-Inima-Credin-ei-Sfin-it-Simbol-al-Iubirii--i-Credin-ei-Unisex" at bounding box center [238, 141] width 161 height 11
click at [181, 144] on input "Lannti-or-Inima-Credin-ei-Sfin-it-Simbol-al-Iubirii--i-Credin-ei-Unisex" at bounding box center [238, 141] width 161 height 11
click at [179, 144] on input "Lannti-or-Inima-Credin-ei-Sfin-it-Simbol-al-Iubirii--i-Credin-ei-Unisex" at bounding box center [238, 141] width 161 height 11
click at [211, 143] on input "Lanntisor-Inima-Credin-ei-Sfin-it-Simbol-al-Iubirii--i-Credin-ei-Unisex" at bounding box center [238, 141] width 161 height 11
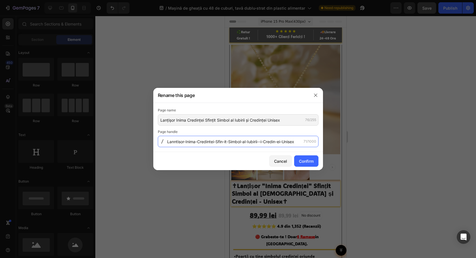
click at [226, 143] on input "Lanntisor-Inima-Credintei-Sfin-it-Simbol-al-Iubirii--i-Credin-ei-Unisex" at bounding box center [238, 141] width 161 height 11
click at [228, 145] on input "Lanntisor-Inima-Credintei-Sfintit-Simbol-al-Iubirii--i-Credin-ei-Unisex" at bounding box center [238, 141] width 161 height 11
click at [243, 144] on input "Lanntisor-Inima-Credintei-Sfintit-Simbol-al-Iubirii--i-Credin-ei-Unisex" at bounding box center [238, 141] width 161 height 11
click at [262, 144] on input "Lanntisor-Inima-Credintei-Sfintit-Simbol-al-Iubirii--i-Credin-ei-Unisex" at bounding box center [238, 141] width 161 height 11
click at [279, 143] on input "Lanntisor-Inima-Credintei-Sfintit-Simbol-al-Iubirii-si-Credin-ei-Unisex" at bounding box center [238, 141] width 161 height 11
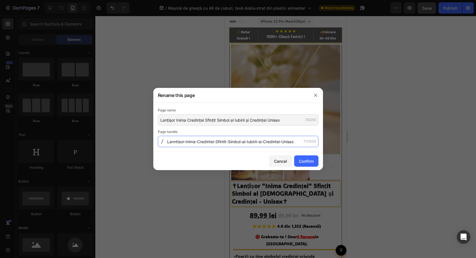
drag, startPoint x: 284, startPoint y: 143, endPoint x: 301, endPoint y: 143, distance: 17.5
click at [301, 143] on input "Lanntisor-Inima-Credintei-Sfintit-Simbol-al-Iubirii-si-Credintei-Unisex" at bounding box center [238, 141] width 161 height 11
type input "Lanntisor-Inima-Credintei-Sfintit-Simbol-al-Iubirii-si-Credintei-Unisex"
click at [307, 162] on div "Confirm" at bounding box center [306, 161] width 15 height 6
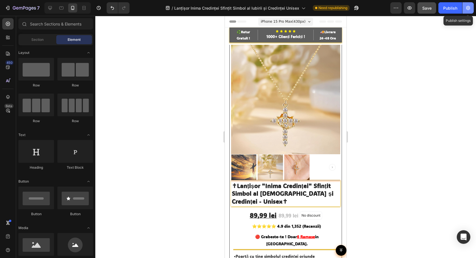
click at [470, 6] on icon "button" at bounding box center [468, 8] width 6 height 6
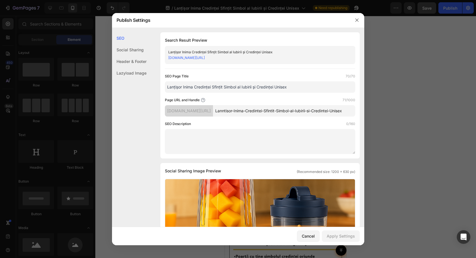
click at [205, 57] on link "[DOMAIN_NAME][URL]" at bounding box center [186, 57] width 37 height 4
click at [353, 19] on button "button" at bounding box center [357, 20] width 9 height 9
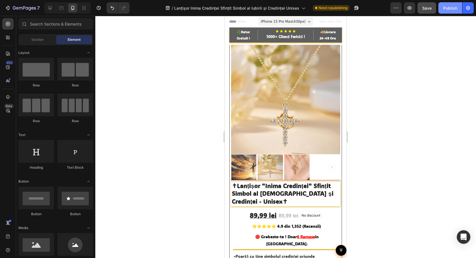
click at [448, 8] on div "Publish" at bounding box center [450, 8] width 14 height 6
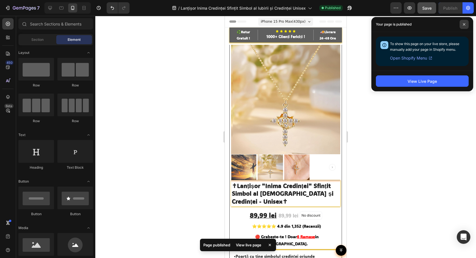
click at [464, 26] on span at bounding box center [464, 24] width 9 height 9
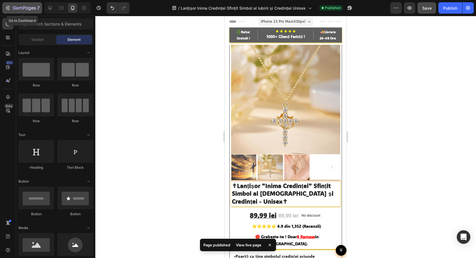
click at [13, 8] on icon "button" at bounding box center [24, 8] width 23 height 5
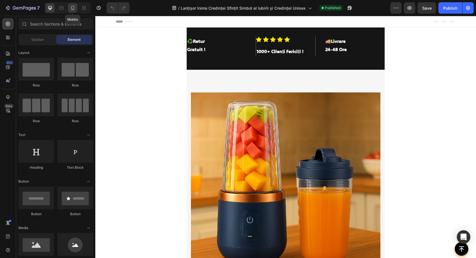
click at [71, 7] on icon at bounding box center [73, 8] width 6 height 6
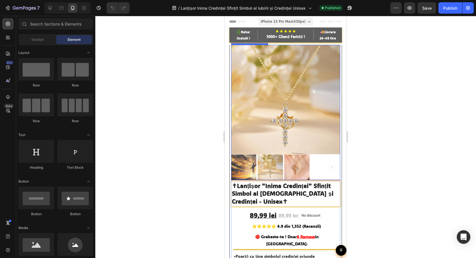
click at [275, 139] on img at bounding box center [285, 99] width 109 height 109
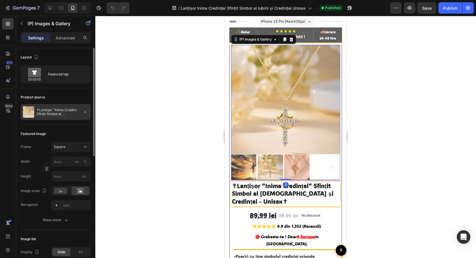
click at [75, 111] on div at bounding box center [83, 112] width 16 height 16
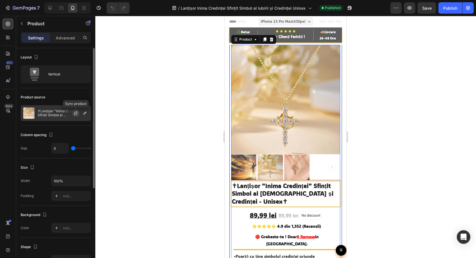
click at [74, 112] on icon "button" at bounding box center [76, 113] width 5 height 5
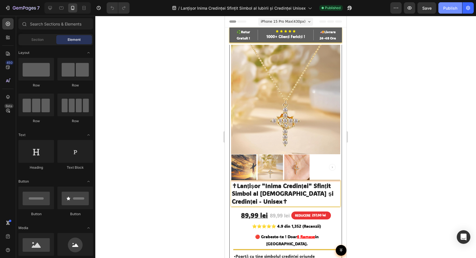
click at [450, 10] on div "Publish" at bounding box center [450, 8] width 14 height 6
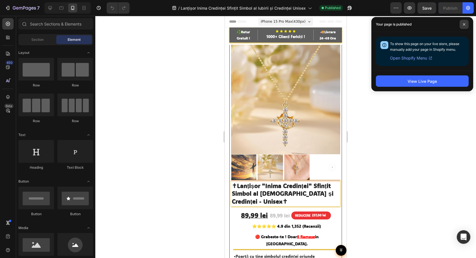
click at [465, 23] on icon at bounding box center [464, 24] width 3 height 3
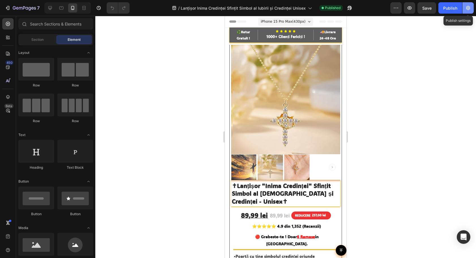
click at [467, 8] on icon "button" at bounding box center [468, 8] width 6 height 6
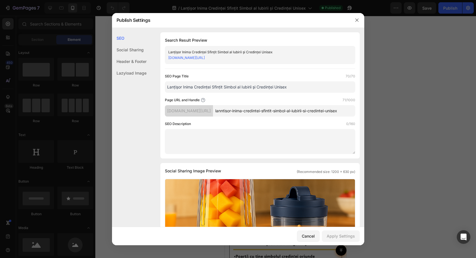
click at [205, 57] on link "xxhqxm-yg.myshopify.com/pages/lanntisor-inima-credintei-sfintit-simbol-al-iubir…" at bounding box center [186, 57] width 37 height 4
click at [360, 21] on button "button" at bounding box center [357, 20] width 9 height 9
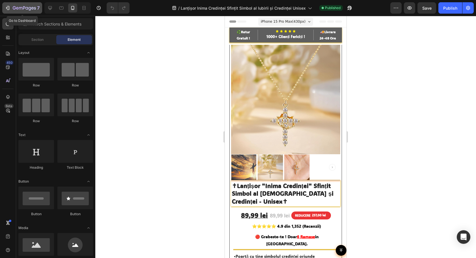
click at [9, 6] on icon "button" at bounding box center [8, 8] width 3 height 4
